Goal: Task Accomplishment & Management: Manage account settings

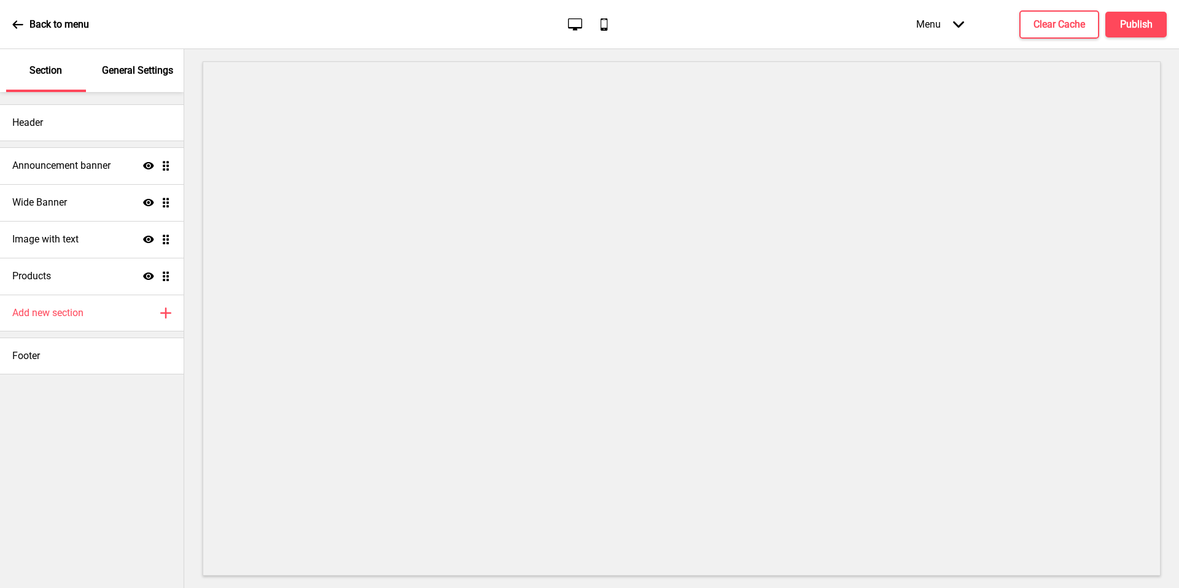
click at [141, 77] on p "General Settings" at bounding box center [137, 71] width 71 height 14
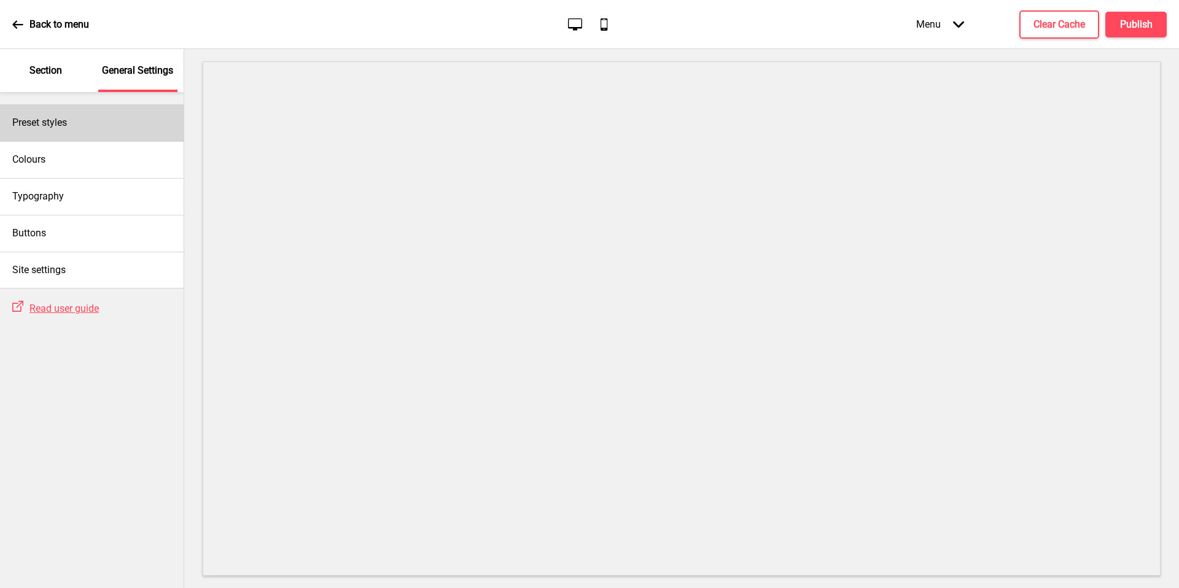
click at [135, 125] on div "Preset styles" at bounding box center [92, 122] width 184 height 37
select select "Custom"
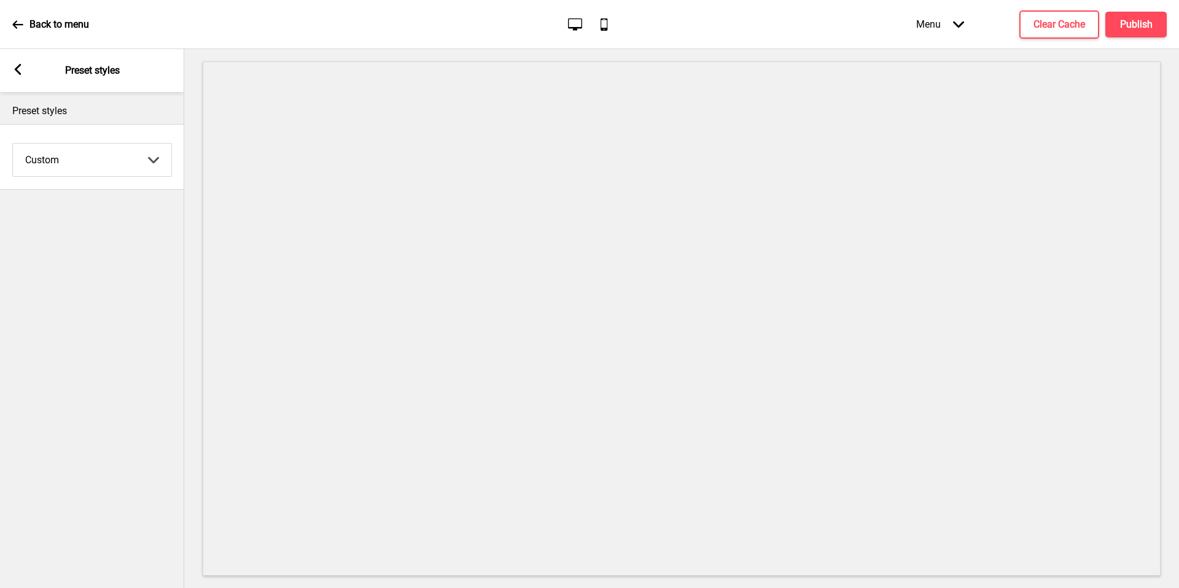
click at [13, 64] on icon "Arrow left" at bounding box center [17, 69] width 11 height 11
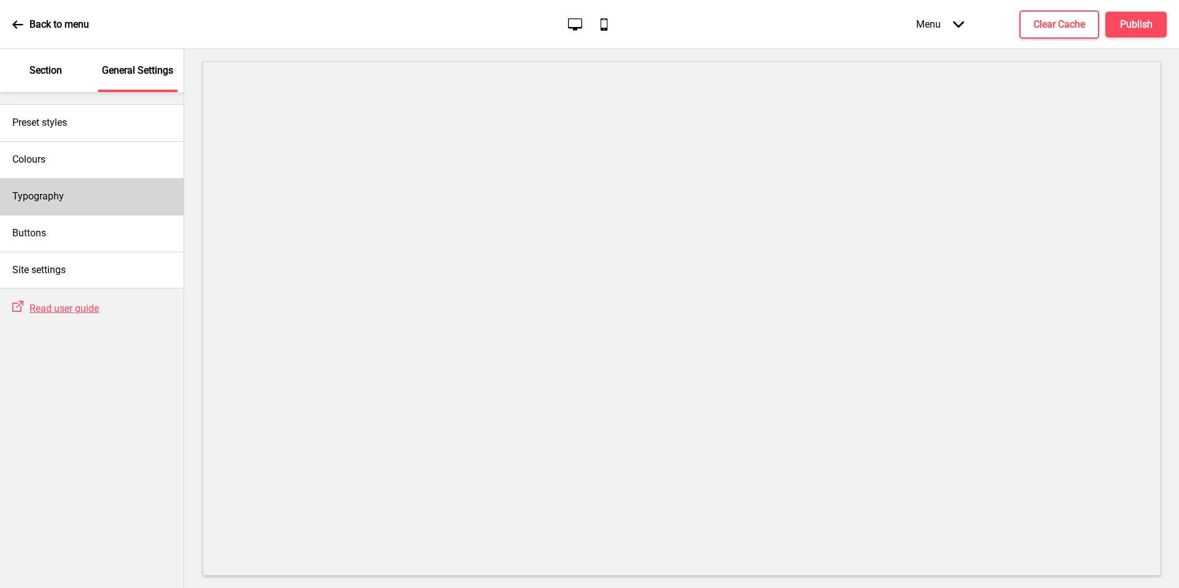
click at [64, 191] on div "Typography" at bounding box center [92, 196] width 184 height 37
select select "Nunito Sans"
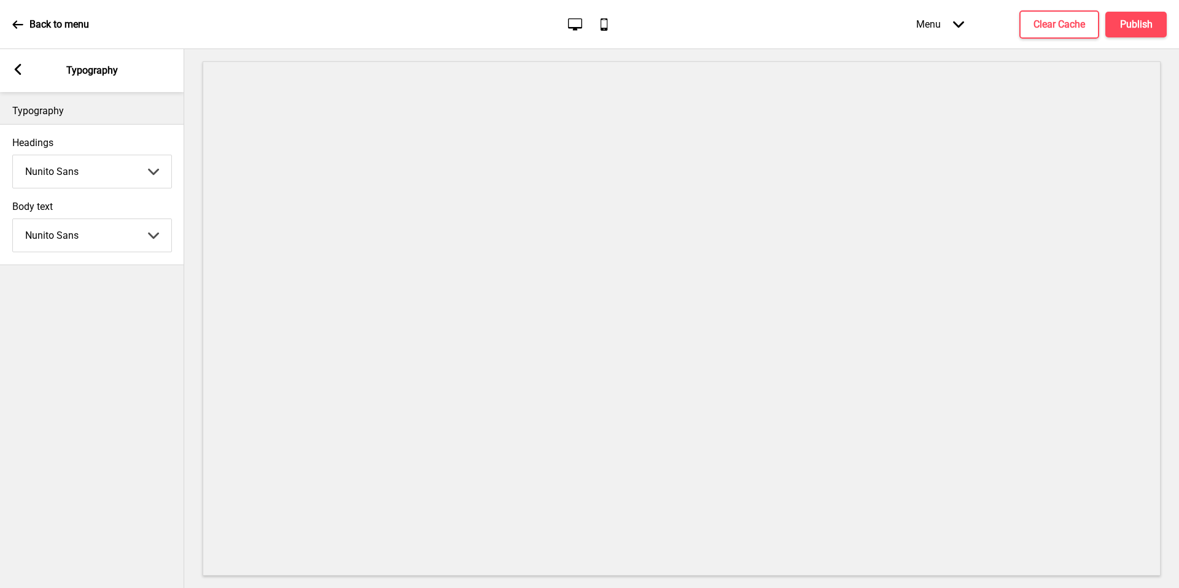
click at [12, 65] on div "Arrow left Typography" at bounding box center [92, 70] width 184 height 43
click at [19, 76] on div "Arrow left" at bounding box center [17, 71] width 11 height 14
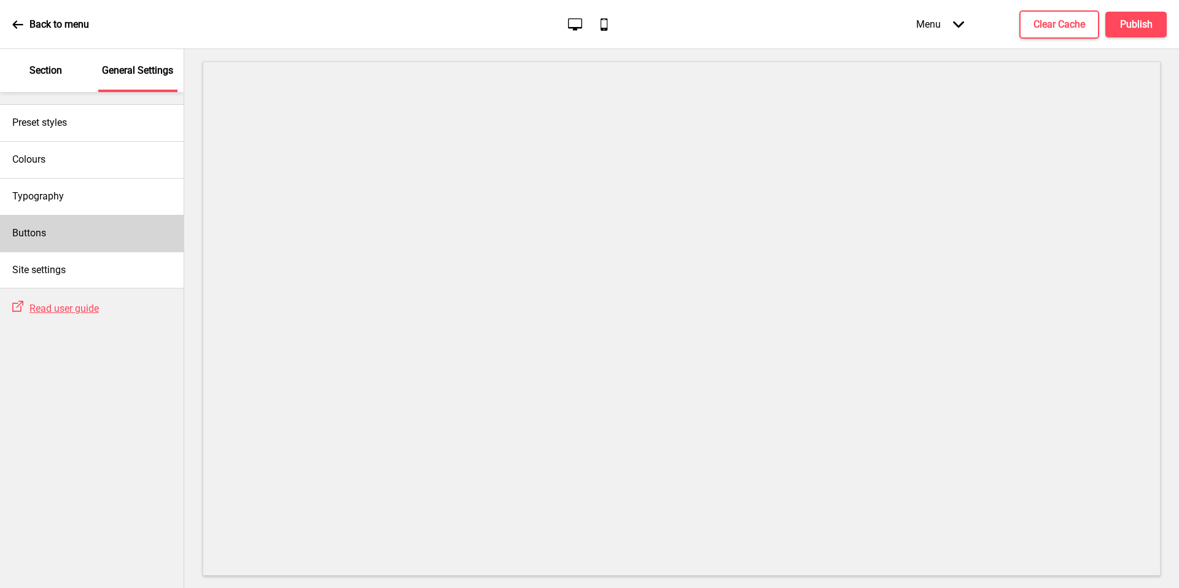
click at [88, 235] on div "Buttons" at bounding box center [92, 233] width 184 height 37
select select "square"
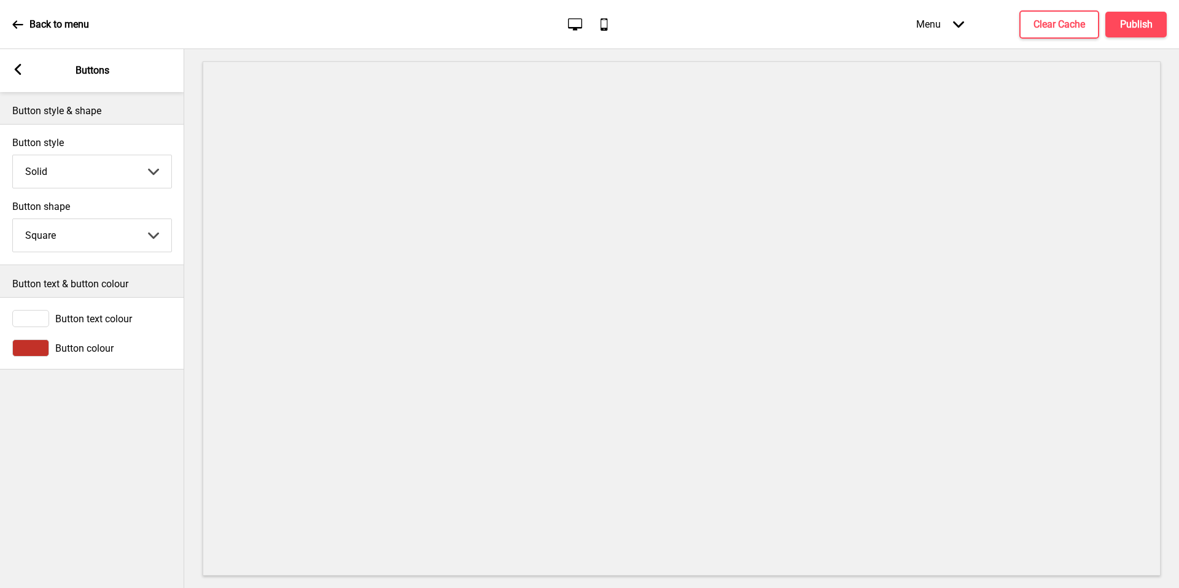
click at [18, 72] on icon at bounding box center [18, 69] width 7 height 11
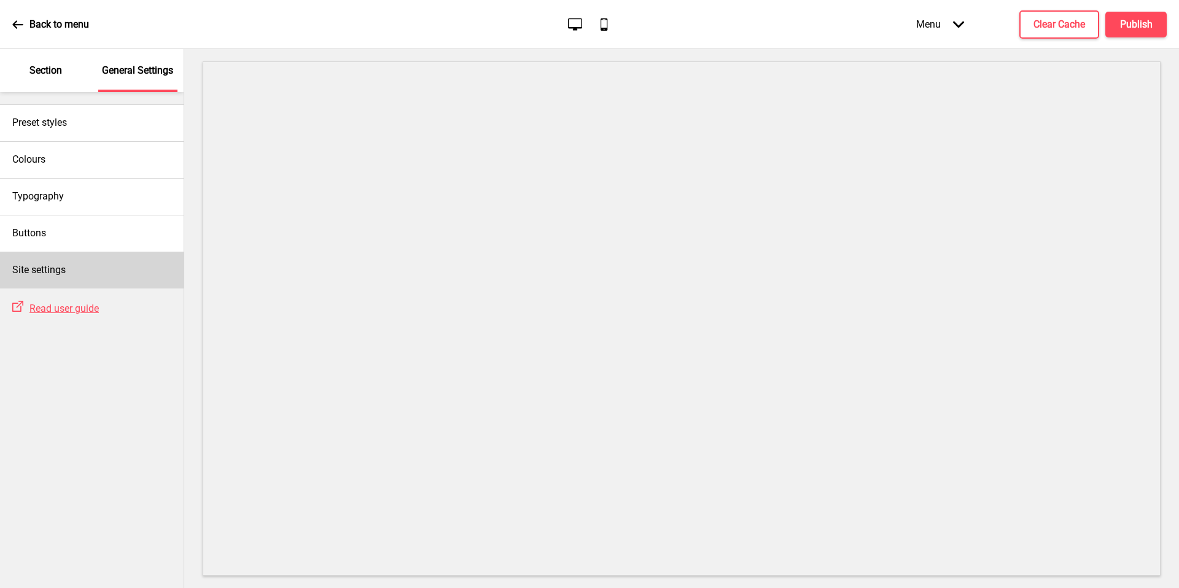
click at [88, 282] on div "Site settings" at bounding box center [92, 270] width 184 height 37
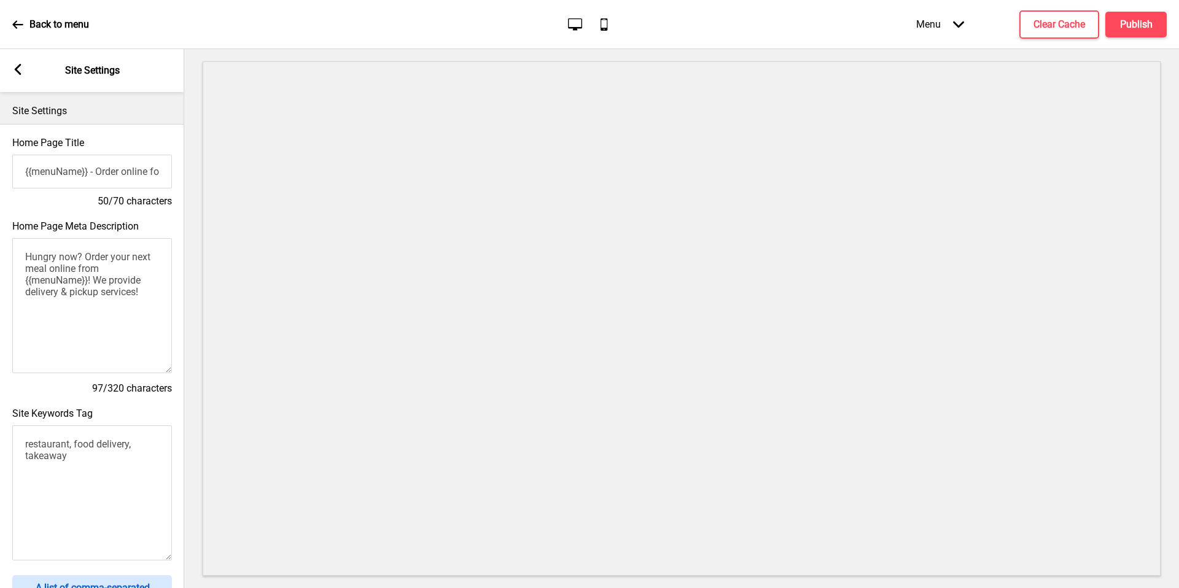
click at [20, 66] on icon at bounding box center [18, 69] width 7 height 11
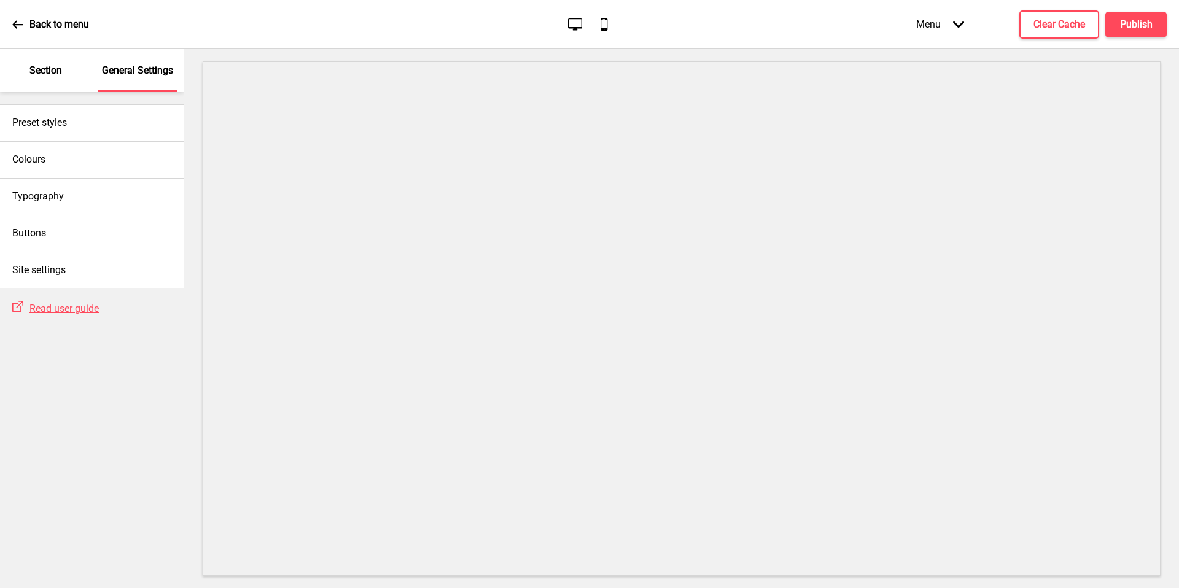
click at [42, 80] on div "Section" at bounding box center [46, 70] width 80 height 43
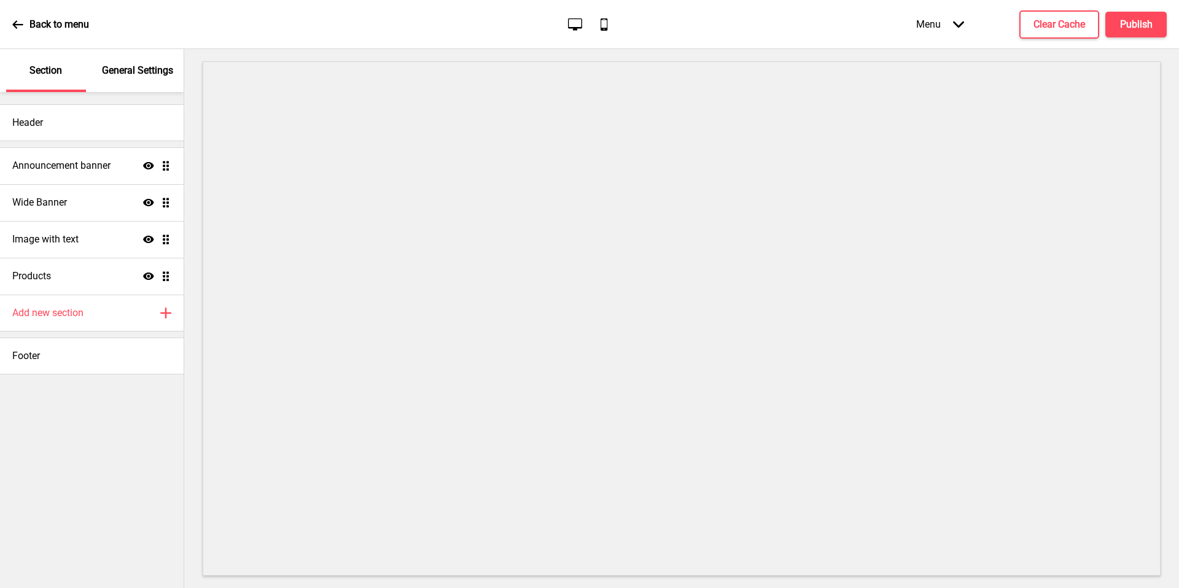
click at [159, 74] on p "General Settings" at bounding box center [137, 71] width 71 height 14
